Goal: Task Accomplishment & Management: Use online tool/utility

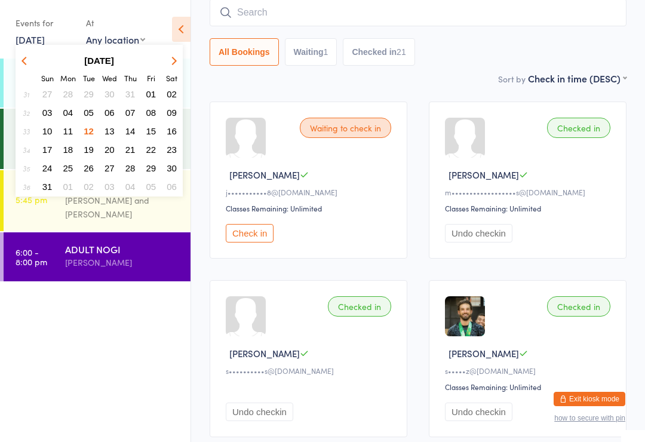
click at [109, 129] on span "13" at bounding box center [110, 131] width 10 height 10
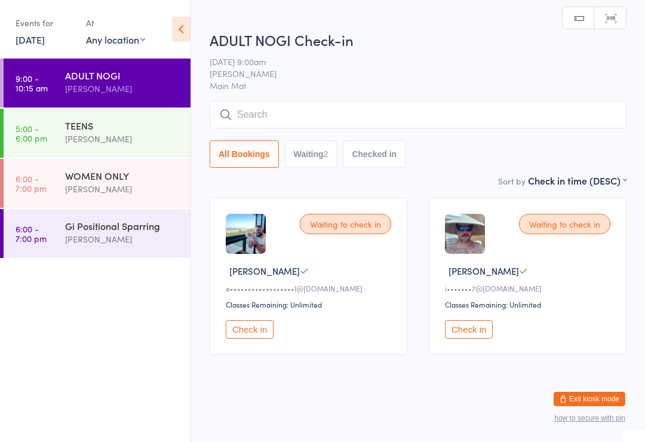
click at [256, 111] on input "search" at bounding box center [418, 114] width 417 height 27
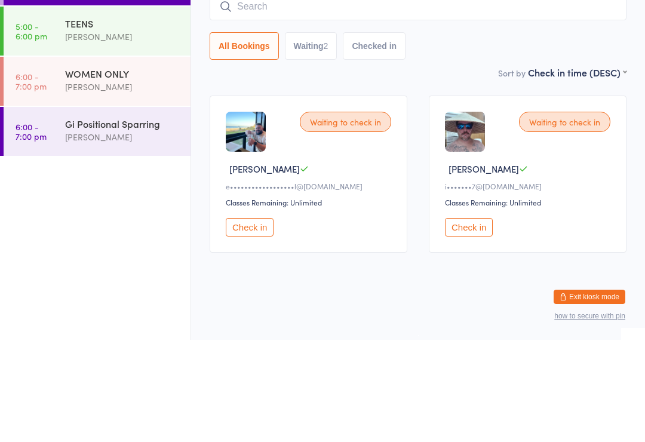
scroll to position [11, 0]
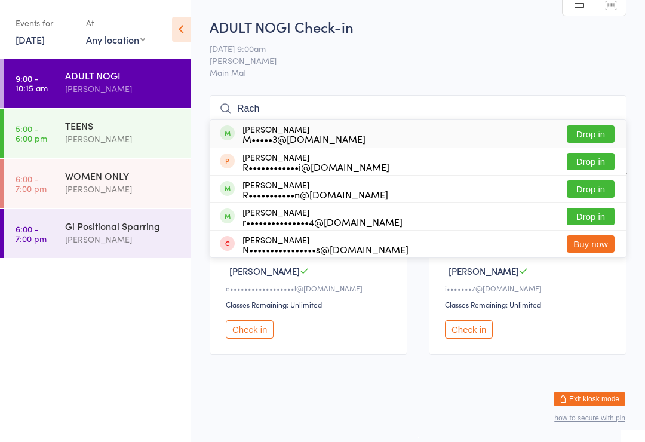
type input "Rach"
click at [574, 212] on button "Drop in" at bounding box center [591, 216] width 48 height 17
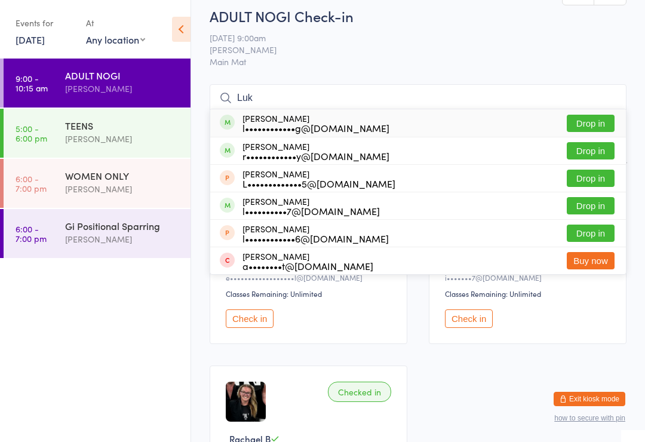
type input "Luk"
click at [590, 207] on button "Drop in" at bounding box center [591, 205] width 48 height 17
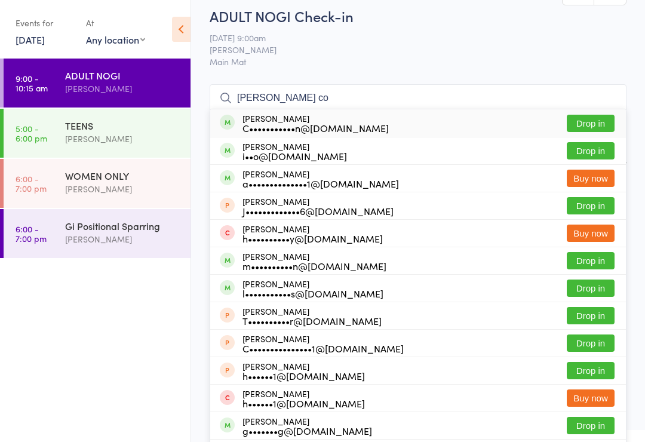
type input "[PERSON_NAME] co"
click at [602, 120] on button "Drop in" at bounding box center [591, 123] width 48 height 17
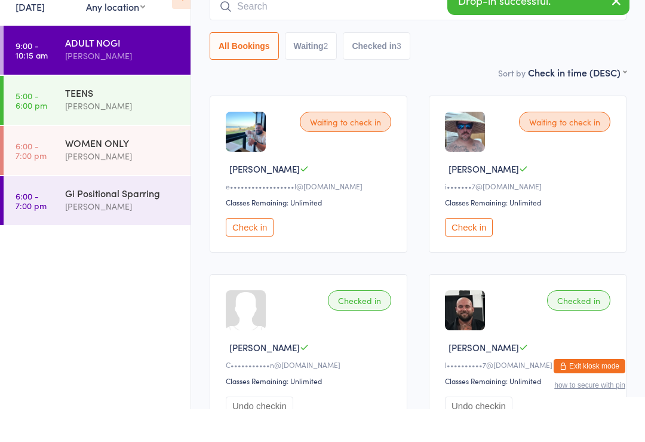
scroll to position [70, 0]
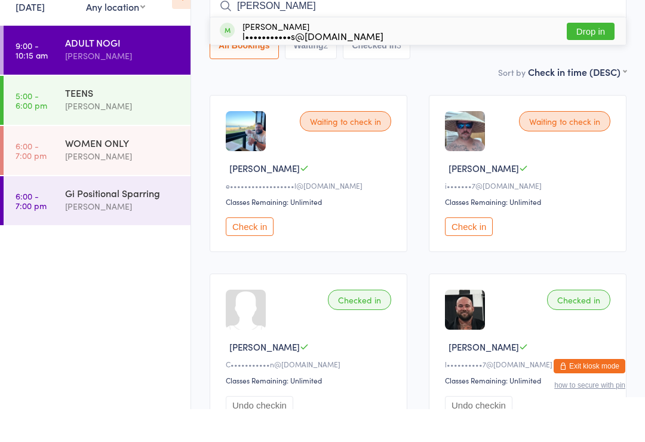
type input "[PERSON_NAME]"
click at [602, 56] on button "Drop in" at bounding box center [591, 64] width 48 height 17
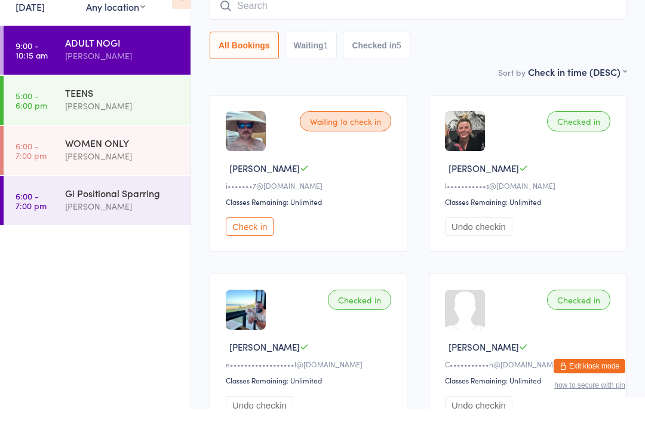
scroll to position [72, 0]
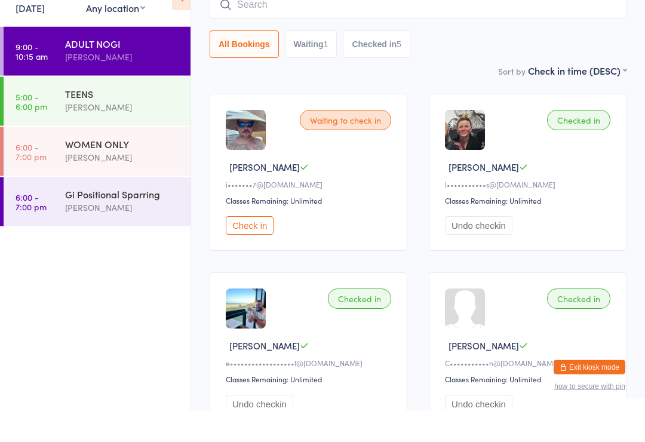
click at [259, 249] on button "Check in" at bounding box center [250, 258] width 48 height 19
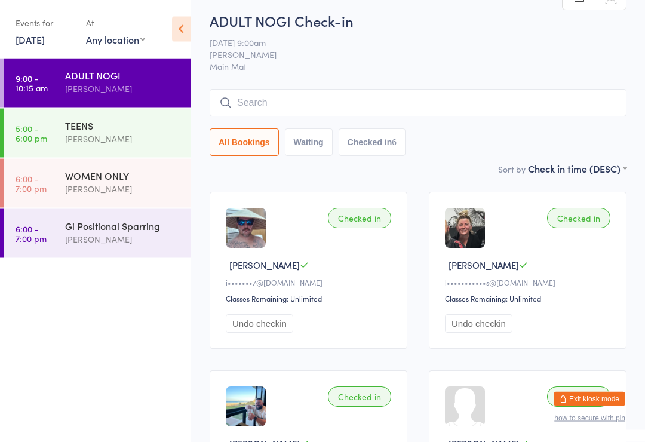
scroll to position [0, 0]
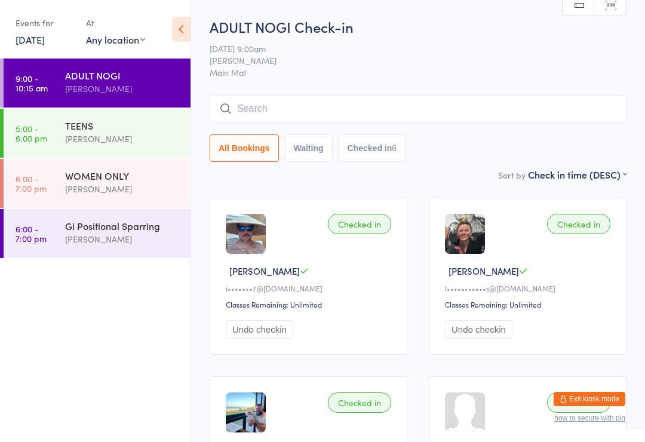
click at [332, 103] on input "search" at bounding box center [418, 108] width 417 height 27
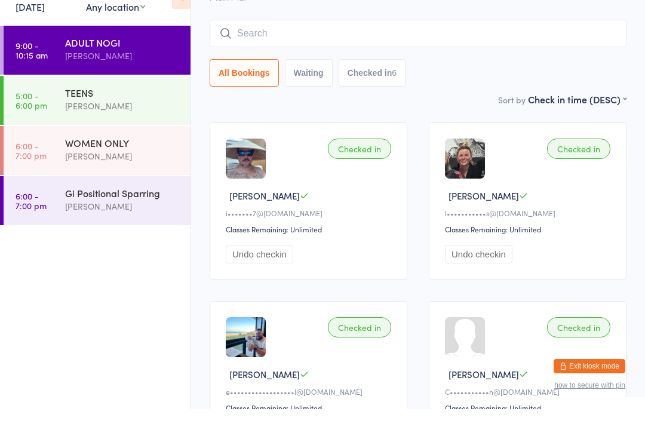
scroll to position [63, 0]
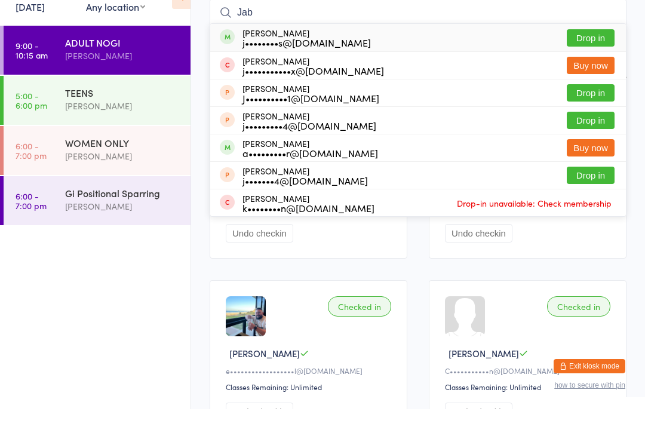
type input "Jab"
click at [594, 62] on button "Drop in" at bounding box center [591, 70] width 48 height 17
